Goal: Transaction & Acquisition: Purchase product/service

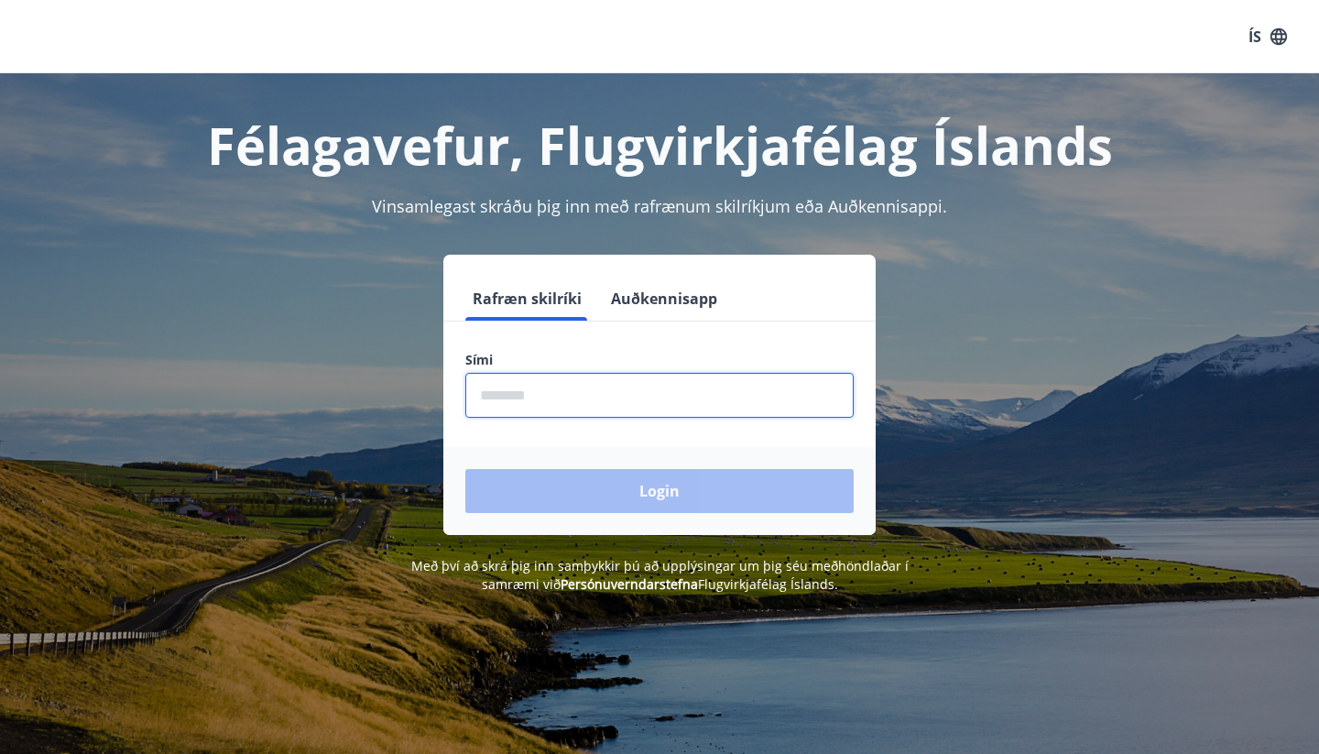
click at [606, 391] on input "phone" at bounding box center [659, 395] width 388 height 45
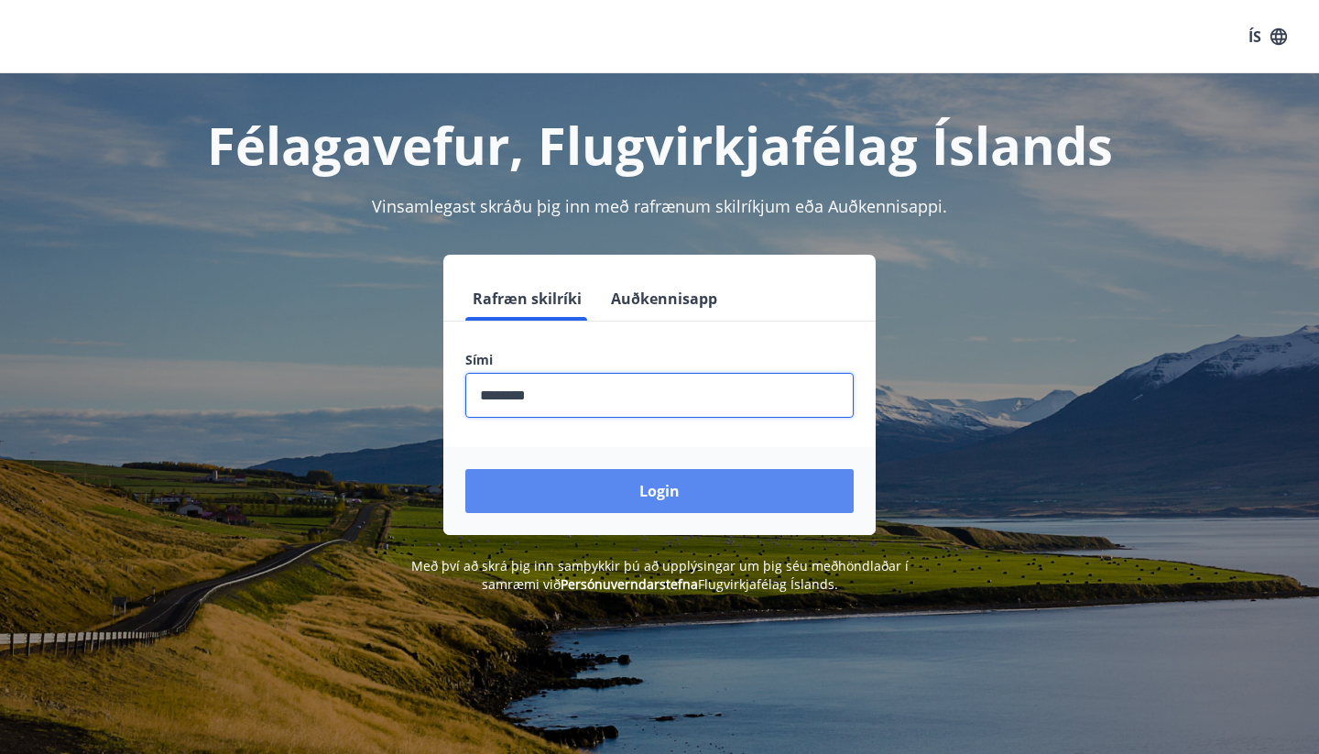
type input "********"
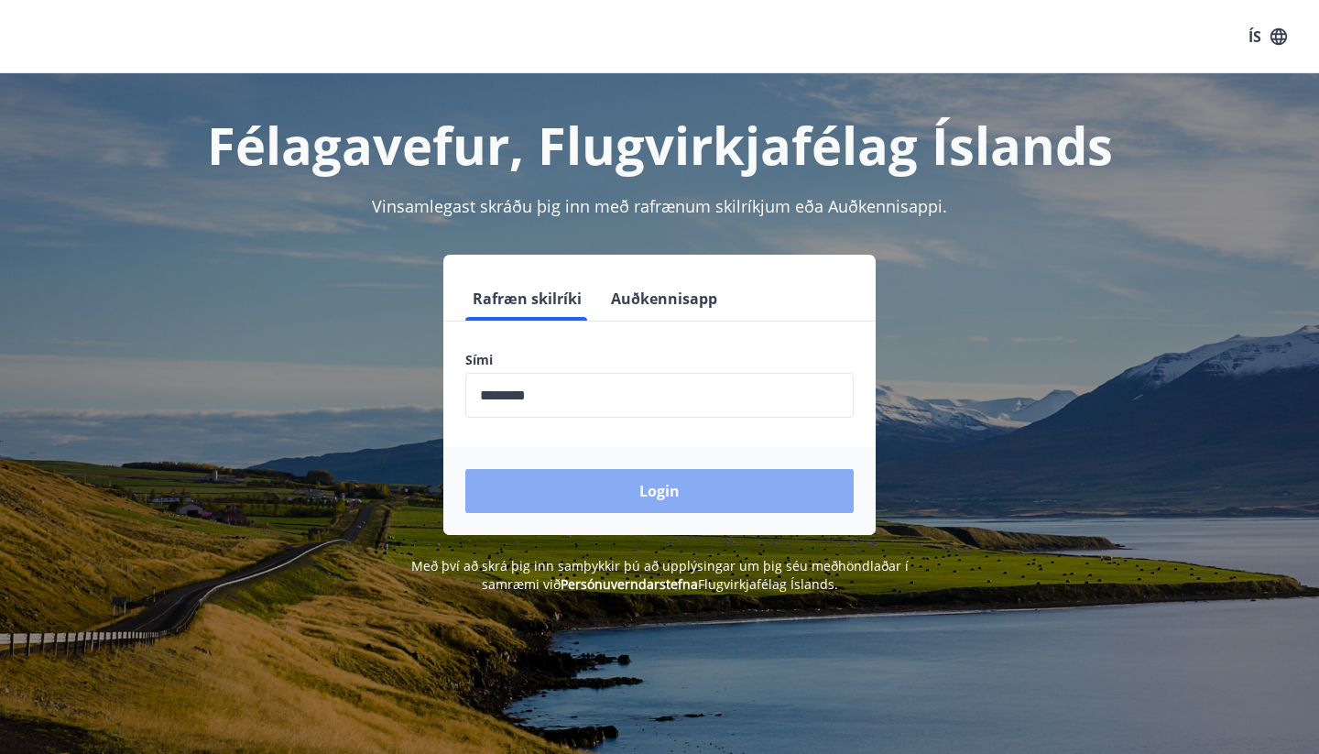
click at [663, 495] on button "Login" at bounding box center [659, 491] width 388 height 44
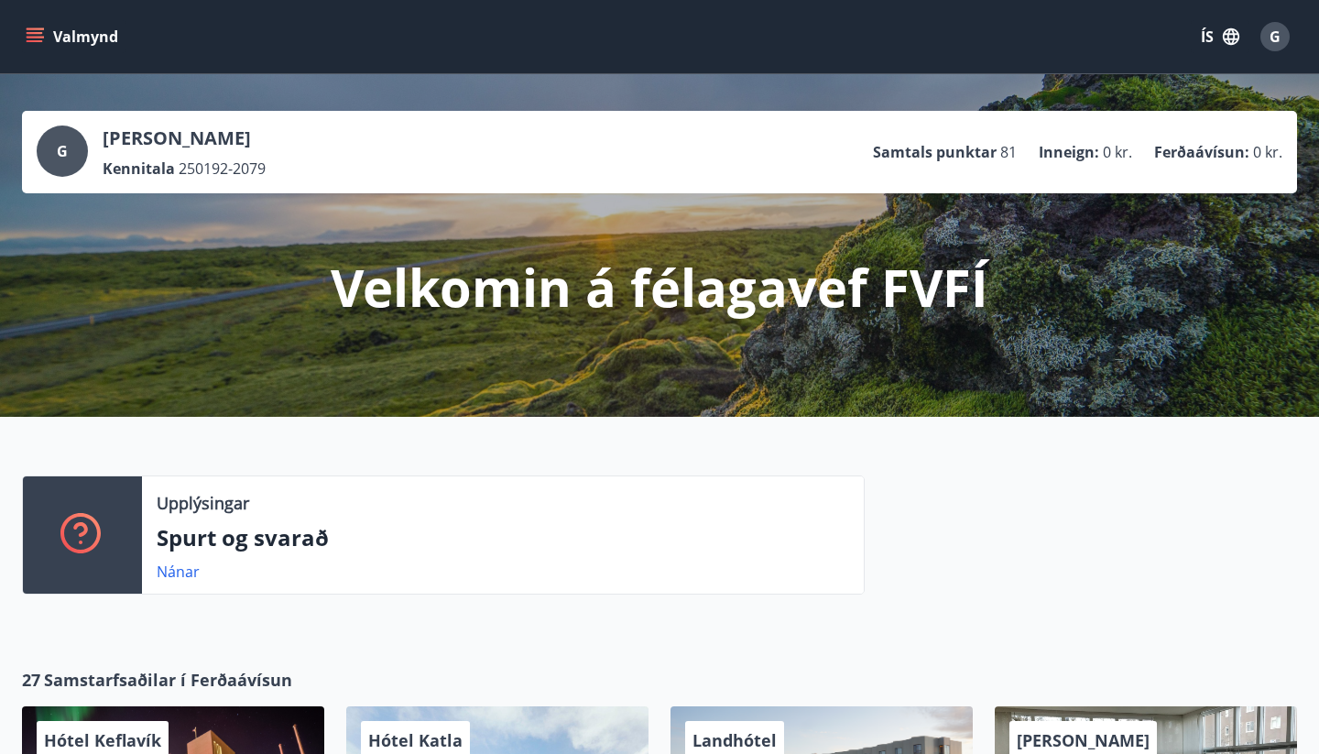
click at [38, 49] on button "Valmynd" at bounding box center [73, 36] width 103 height 33
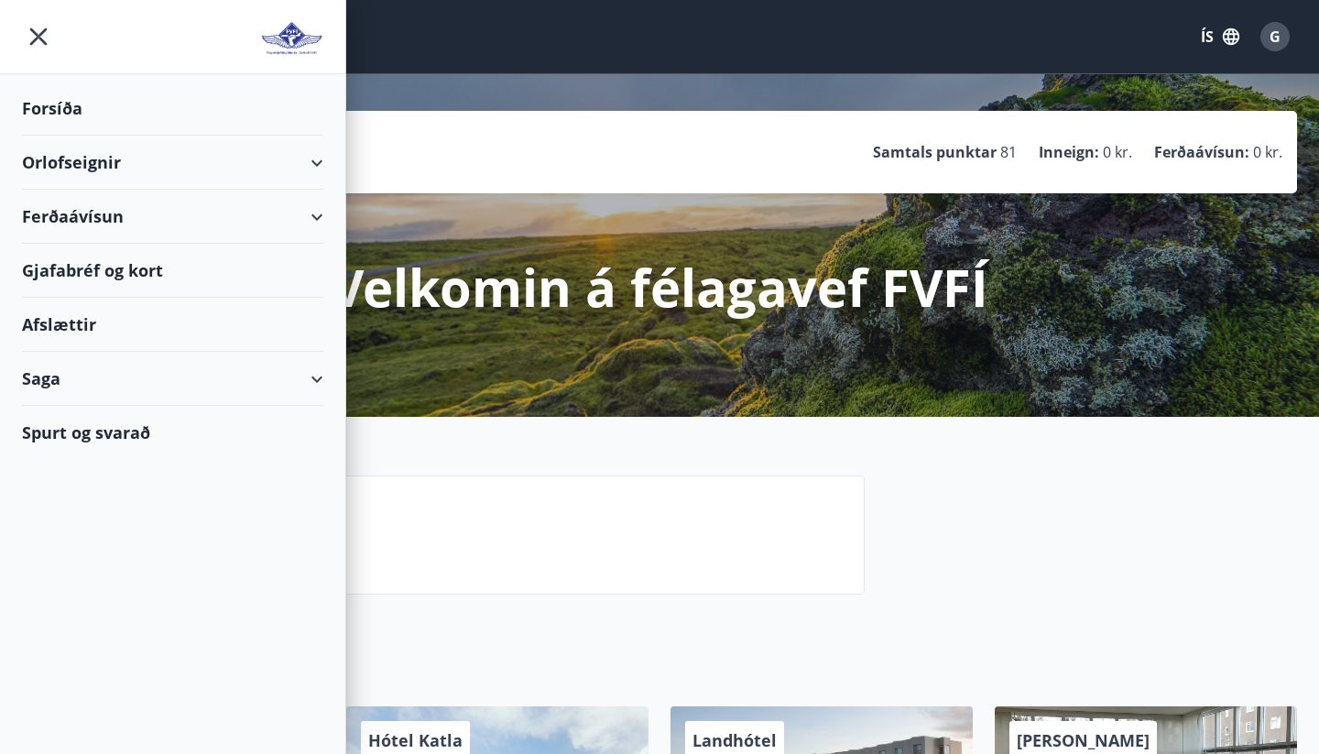
click at [151, 216] on div "Ferðaávísun" at bounding box center [172, 217] width 301 height 54
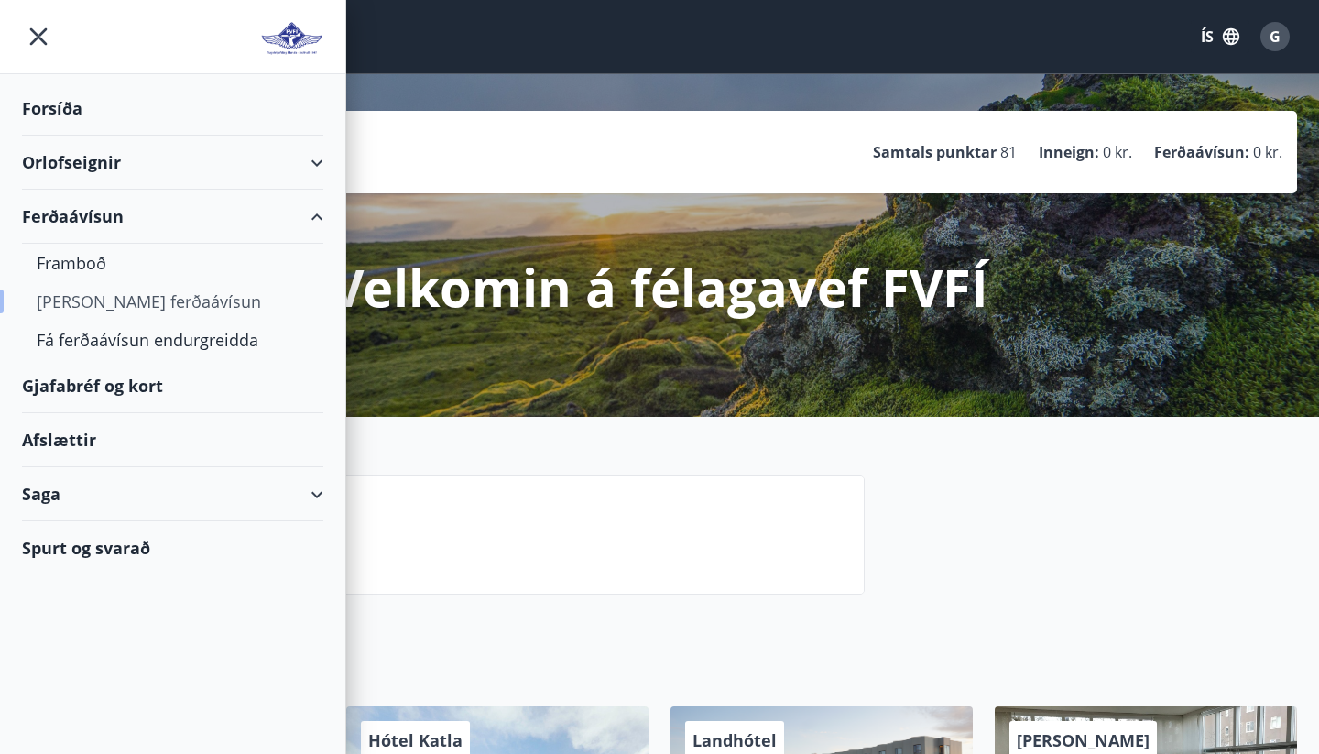
click at [137, 301] on div "Kaupa ferðaávísun" at bounding box center [173, 301] width 272 height 38
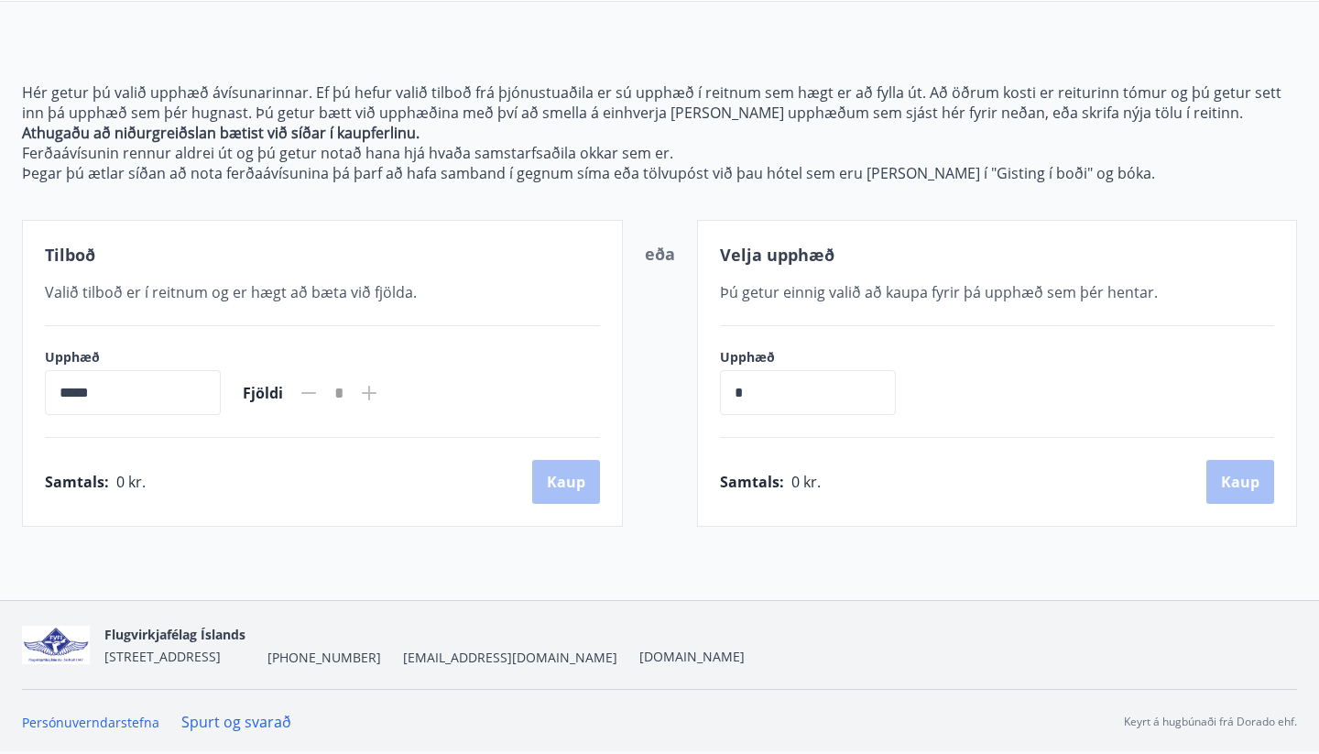
scroll to position [172, 0]
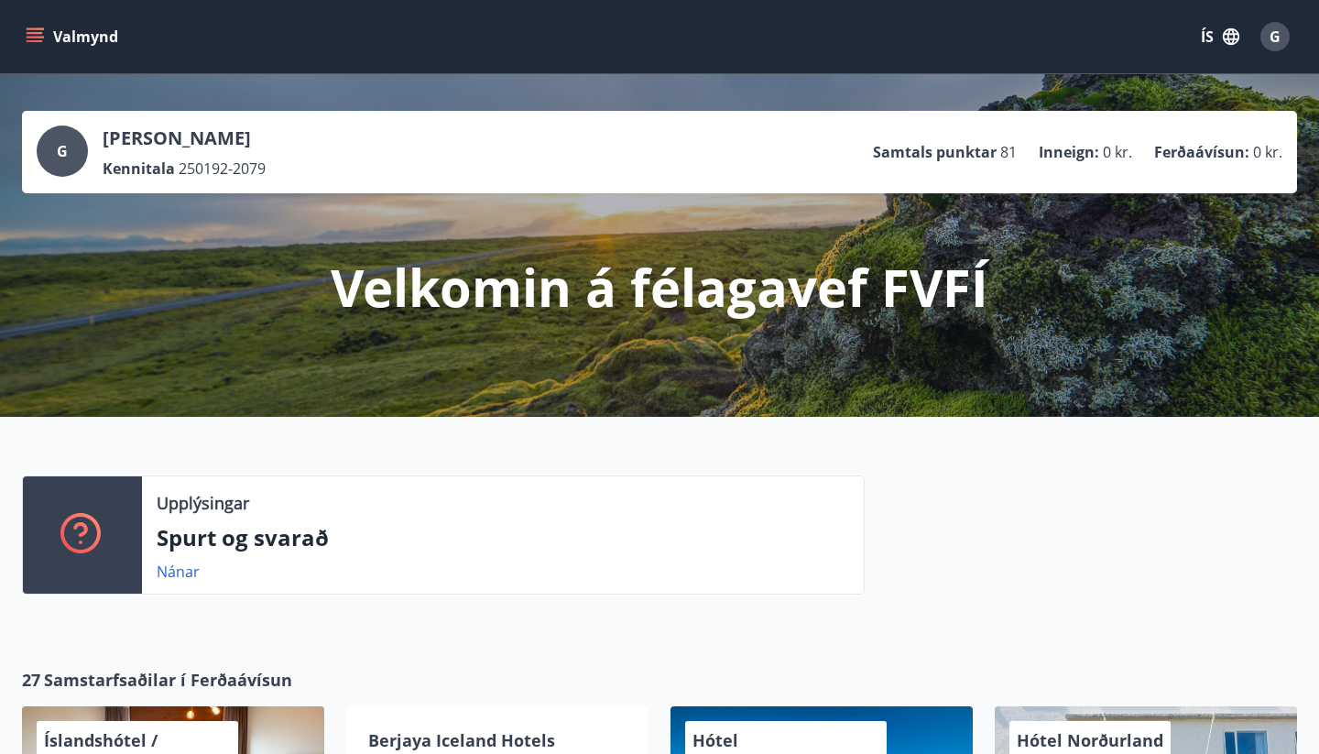
click at [41, 29] on icon "menu" at bounding box center [37, 29] width 20 height 2
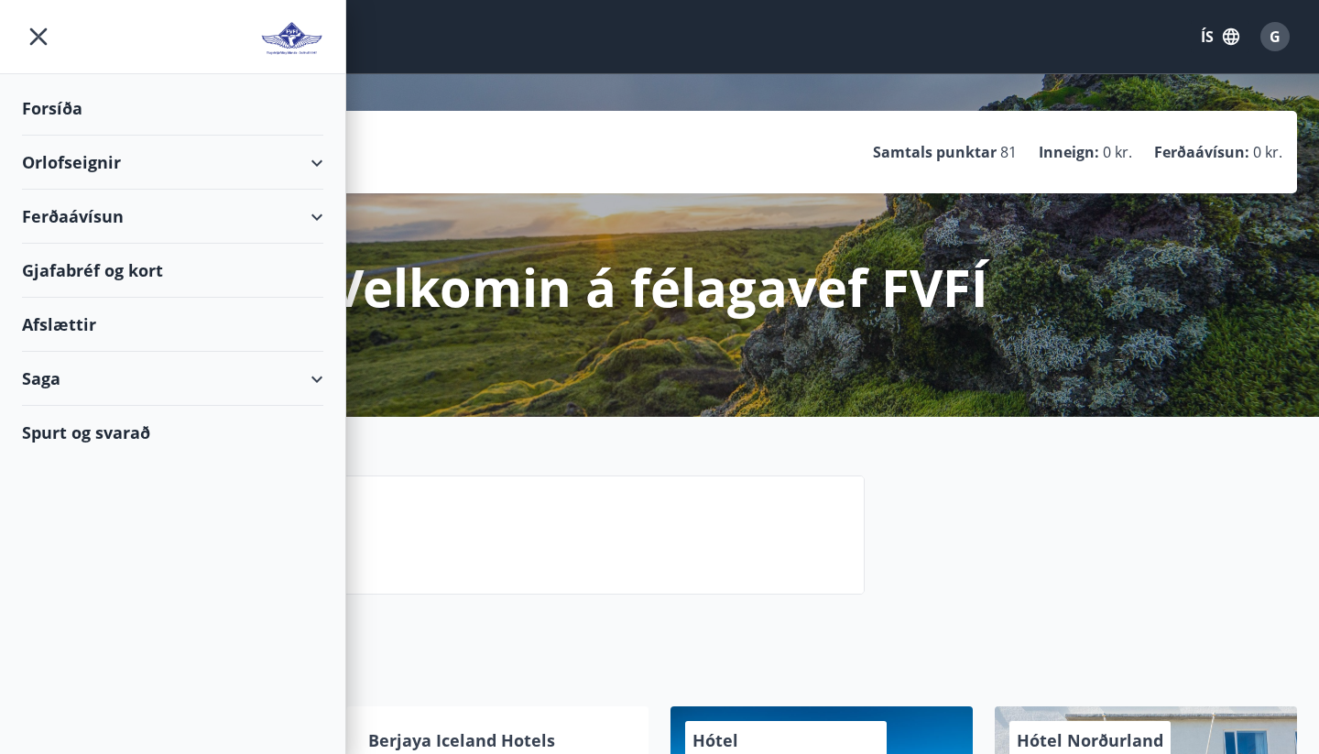
click at [149, 262] on div "Gjafabréf og kort" at bounding box center [172, 271] width 301 height 54
